Goal: Task Accomplishment & Management: Manage account settings

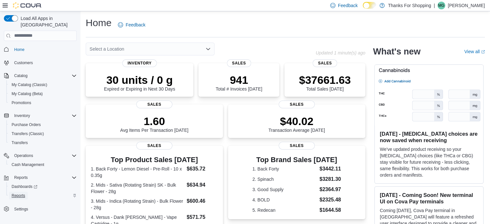
click at [16, 193] on span "Reports" at bounding box center [19, 195] width 14 height 5
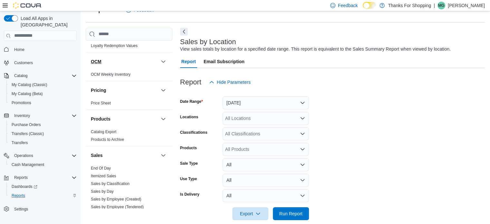
scroll to position [348, 0]
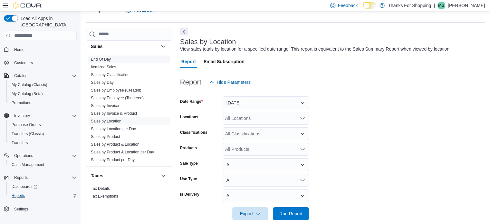
click at [106, 55] on span "End Of Day" at bounding box center [128, 59] width 81 height 8
click at [104, 57] on link "End Of Day" at bounding box center [101, 59] width 20 height 5
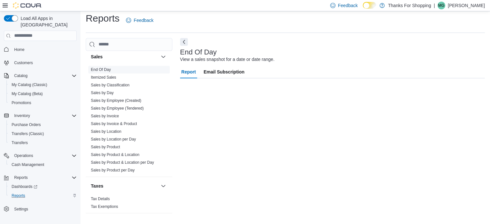
scroll to position [4, 0]
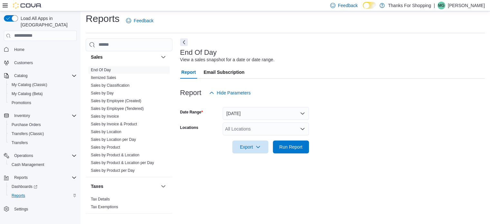
click at [301, 129] on icon "Open list of options" at bounding box center [302, 128] width 5 height 5
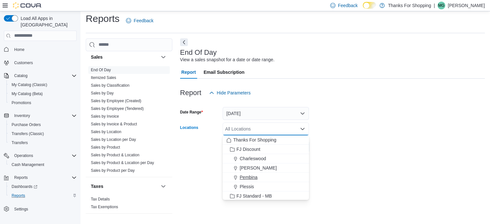
click at [250, 175] on span "Pembina" at bounding box center [249, 177] width 18 height 6
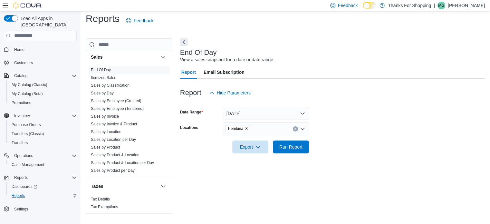
click at [271, 61] on div "View a sales snapshot for a date or date range." at bounding box center [227, 59] width 94 height 7
click at [329, 39] on div "End Of Day View a sales snapshot for a date or date range. Report Email Subscri…" at bounding box center [332, 128] width 305 height 181
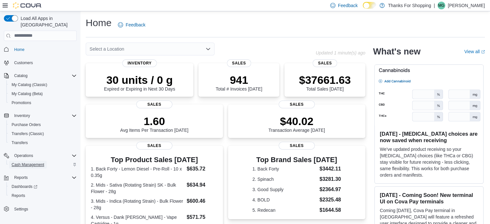
click at [28, 161] on span "Cash Management" at bounding box center [28, 165] width 33 height 8
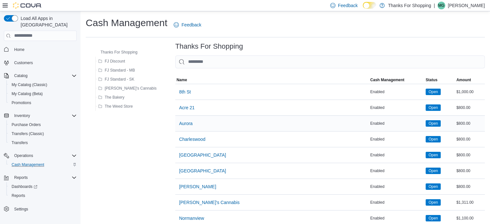
scroll to position [70, 0]
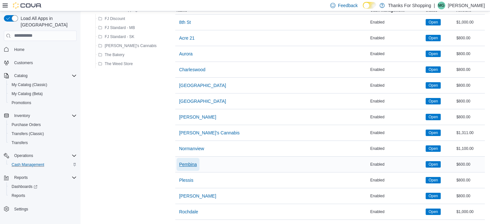
click at [179, 163] on span "Pembina" at bounding box center [188, 164] width 18 height 6
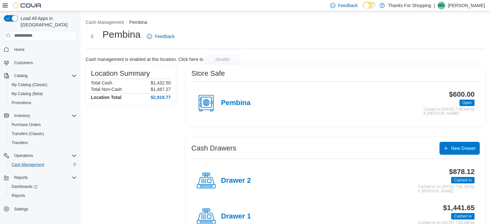
scroll to position [21, 0]
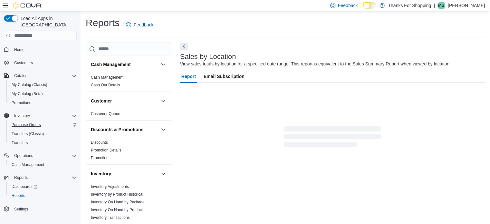
scroll to position [15, 0]
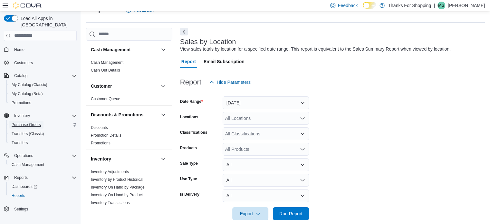
click at [33, 122] on span "Purchase Orders" at bounding box center [26, 124] width 29 height 5
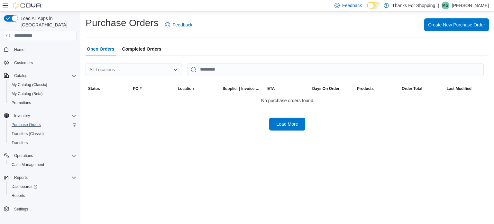
click at [177, 73] on div "All Locations" at bounding box center [134, 69] width 97 height 13
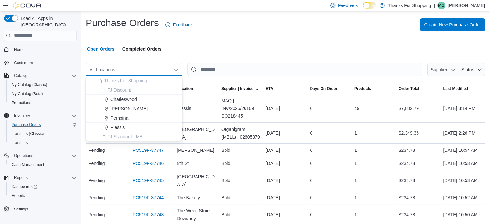
click at [122, 117] on span "Pembina" at bounding box center [119, 118] width 18 height 6
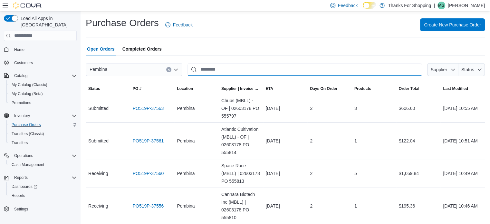
click at [211, 70] on input "This is a search bar. After typing your query, hit enter to filter the results …" at bounding box center [304, 69] width 234 height 13
type input "******"
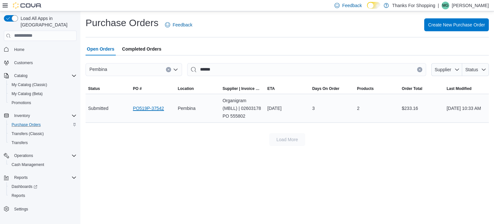
click at [161, 108] on link "PO519P-37542" at bounding box center [148, 108] width 31 height 8
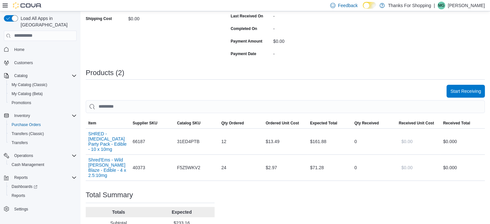
scroll to position [143, 0]
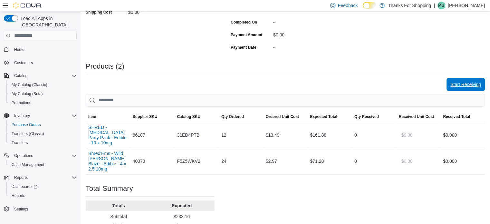
click at [471, 84] on span "Start Receiving" at bounding box center [465, 84] width 31 height 6
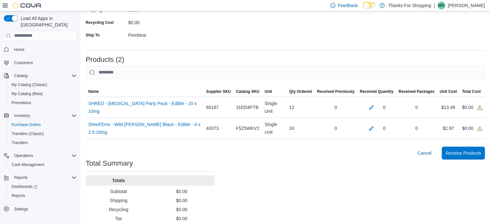
scroll to position [106, 0]
click at [375, 123] on button "button" at bounding box center [371, 127] width 8 height 8
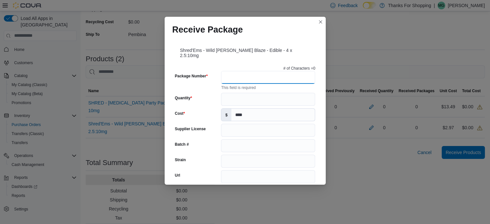
click at [234, 71] on input "Package Number" at bounding box center [268, 77] width 94 height 13
type input "**********"
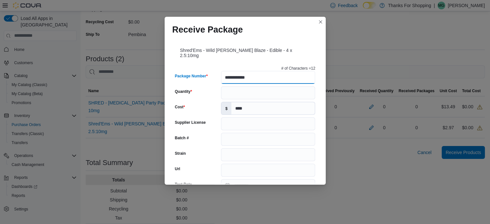
type input "**********"
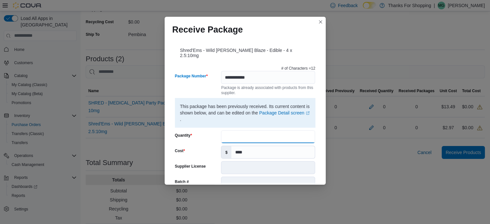
click at [232, 132] on input "Quantity" at bounding box center [268, 136] width 94 height 13
type input "**"
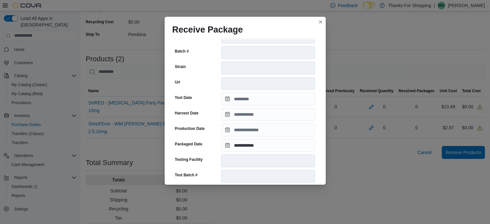
scroll to position [229, 0]
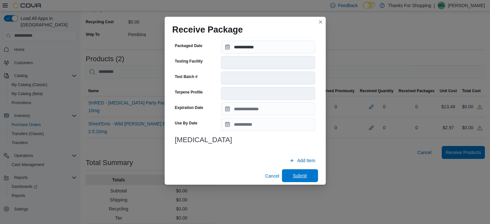
click at [303, 172] on span "Submit" at bounding box center [300, 175] width 14 height 6
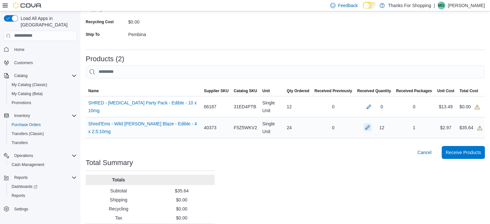
click at [371, 123] on button "button" at bounding box center [367, 127] width 8 height 8
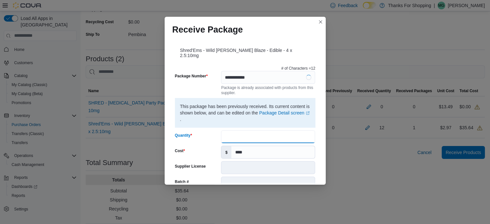
click at [255, 131] on input "**" at bounding box center [268, 136] width 94 height 13
type input "*"
type input "**"
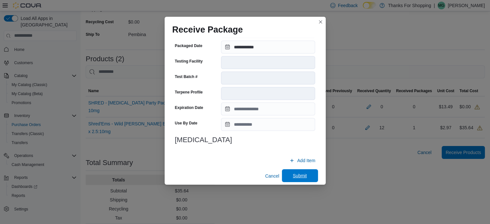
click at [301, 172] on span "Submit" at bounding box center [300, 175] width 14 height 6
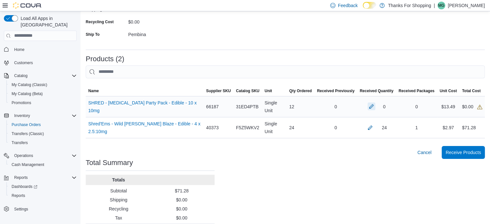
click at [375, 104] on button "button" at bounding box center [371, 106] width 8 height 8
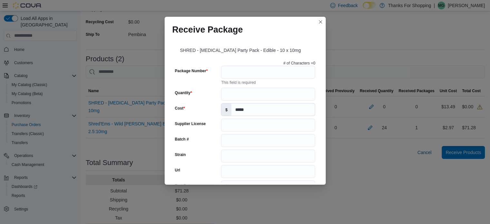
click at [318, 17] on div "Receive Package" at bounding box center [244, 27] width 161 height 21
click at [319, 20] on button "Closes this modal window" at bounding box center [320, 22] width 8 height 8
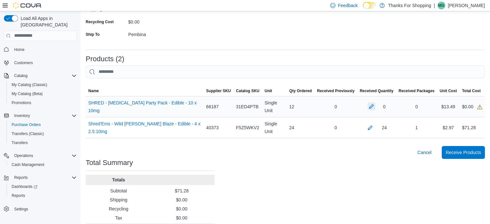
click at [375, 102] on button "button" at bounding box center [371, 106] width 8 height 8
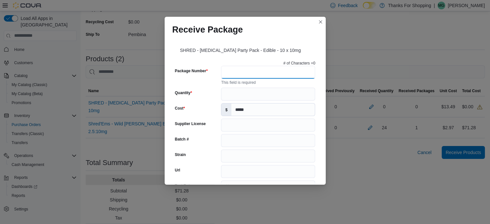
click at [268, 74] on input "Package Number" at bounding box center [268, 72] width 94 height 13
type input "**********"
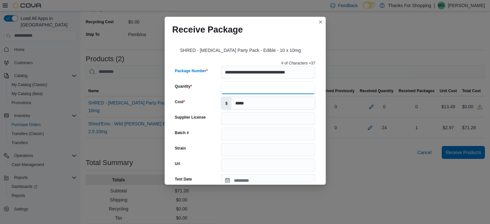
click at [226, 88] on input "Quantity" at bounding box center [268, 87] width 94 height 13
type input "**********"
type input "******"
type input "**********"
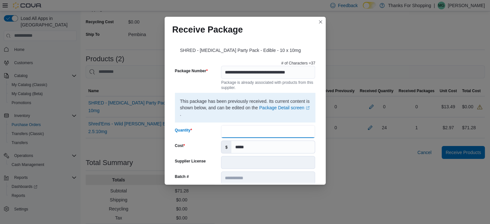
scroll to position [0, 0]
type input "**"
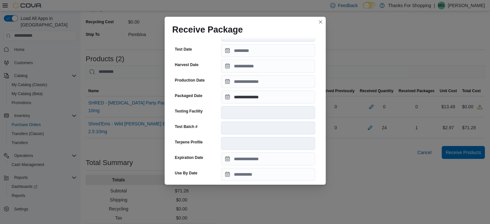
scroll to position [241, 0]
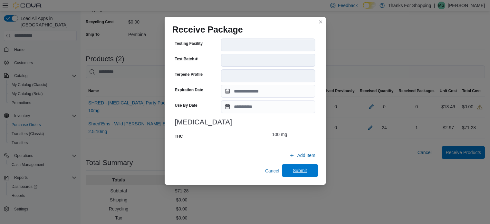
click at [301, 170] on span "Submit" at bounding box center [300, 170] width 14 height 6
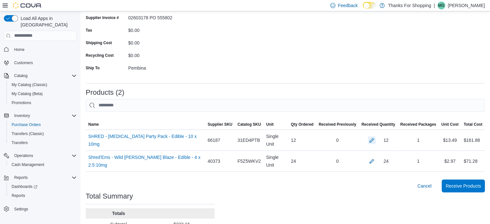
scroll to position [107, 0]
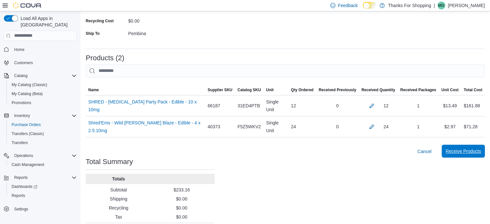
click at [474, 145] on span "Receive Products" at bounding box center [462, 151] width 35 height 13
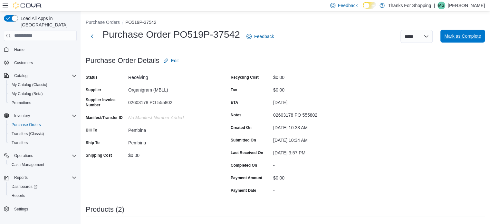
click at [464, 31] on span "Mark as Complete" at bounding box center [462, 36] width 37 height 13
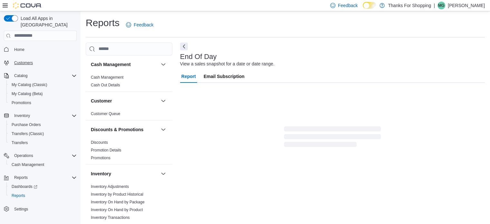
scroll to position [4, 0]
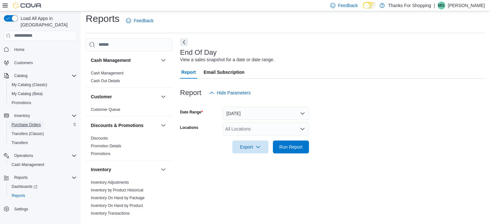
click at [29, 122] on span "Purchase Orders" at bounding box center [26, 124] width 29 height 5
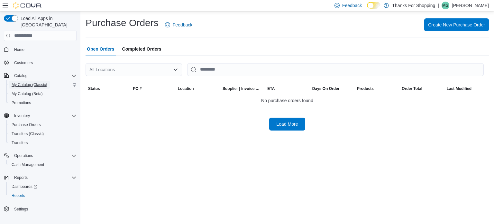
click at [31, 82] on span "My Catalog (Classic)" at bounding box center [30, 84] width 36 height 5
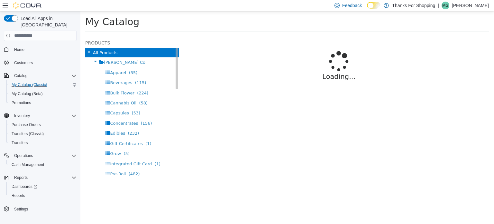
select select "**********"
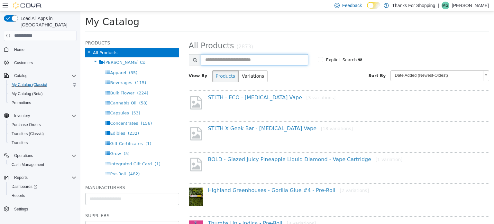
click at [217, 58] on input "text" at bounding box center [255, 59] width 108 height 11
type input "**********"
select select "**********"
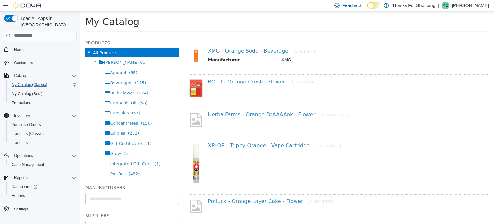
scroll to position [179, 0]
click at [255, 116] on link "Herba Farms - Orange DrAAAAnk - Flower [2 variations]" at bounding box center [278, 114] width 141 height 6
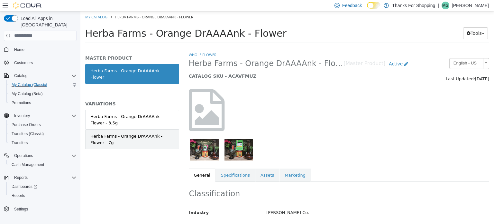
click at [146, 133] on div "Herba Farms - Orange DrAAAAnk - Flower - 7g" at bounding box center [132, 139] width 84 height 13
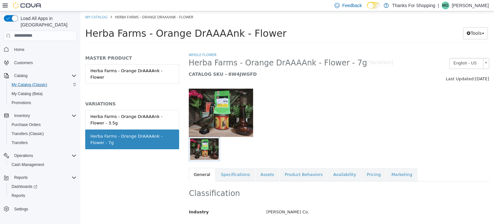
scroll to position [40, 0]
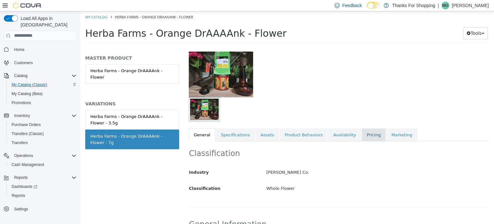
click at [362, 133] on link "Pricing" at bounding box center [374, 135] width 24 height 14
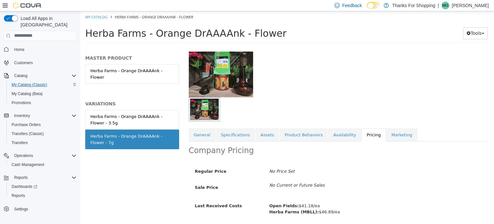
scroll to position [62, 0]
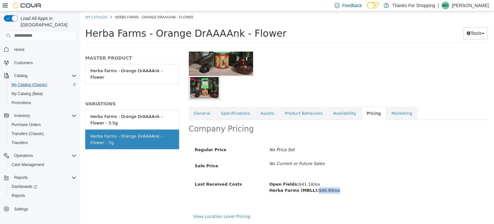
drag, startPoint x: 312, startPoint y: 190, endPoint x: 330, endPoint y: 189, distance: 18.4
click at [330, 189] on div "Open Fields: $41.18/ea Herba Farms (MBLL): $46.89/ea" at bounding box center [377, 186] width 224 height 17
click at [339, 178] on div "Open Fields: $41.18/ea Herba Farms (MBLL): $46.89/ea" at bounding box center [377, 186] width 224 height 17
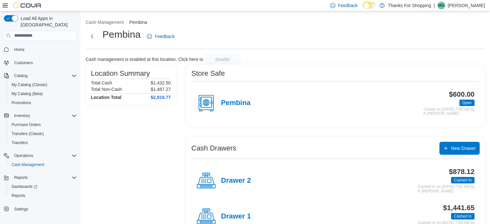
scroll to position [21, 0]
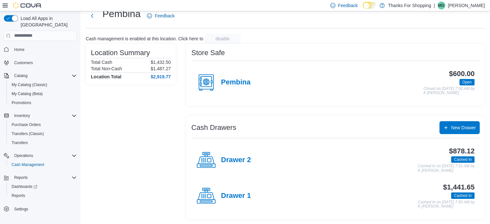
drag, startPoint x: 298, startPoint y: 105, endPoint x: 281, endPoint y: 103, distance: 17.8
click at [281, 103] on div "Store Safe Pembina $600.00 Open Closed on [DATE] 7:50 AM by [PERSON_NAME]" at bounding box center [335, 75] width 298 height 62
click at [372, 161] on div "$878.12 Cashed In Cashed In on [DATE] 7:51 AM by [PERSON_NAME]" at bounding box center [362, 159] width 223 height 25
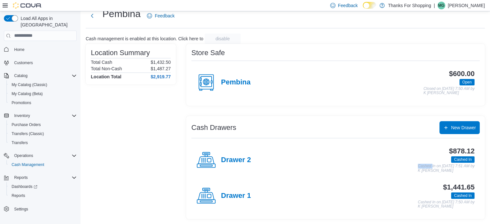
click at [348, 163] on div "$878.12 Cashed In Cashed In on [DATE] 7:51 AM by [PERSON_NAME]" at bounding box center [362, 159] width 223 height 25
